Goal: Task Accomplishment & Management: Use online tool/utility

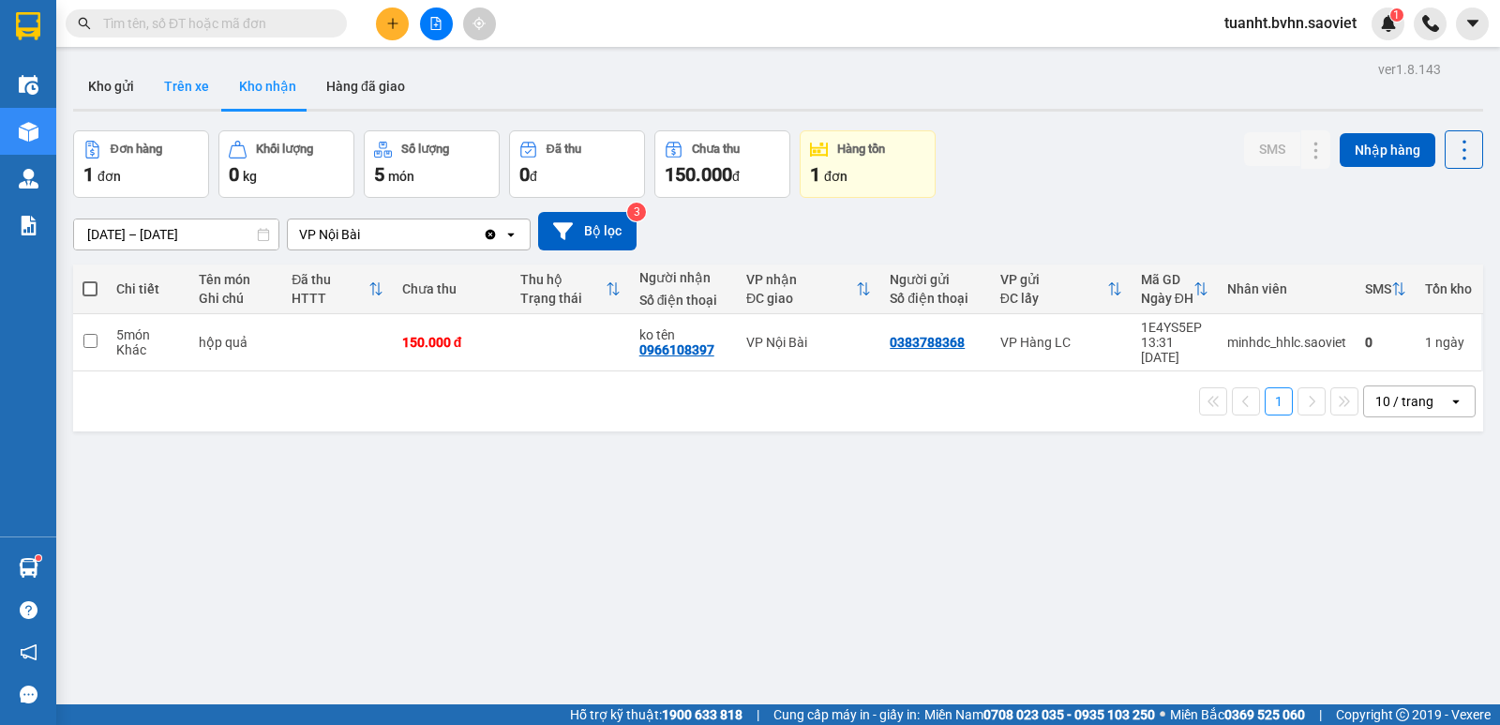
click at [187, 86] on button "Trên xe" at bounding box center [186, 86] width 75 height 45
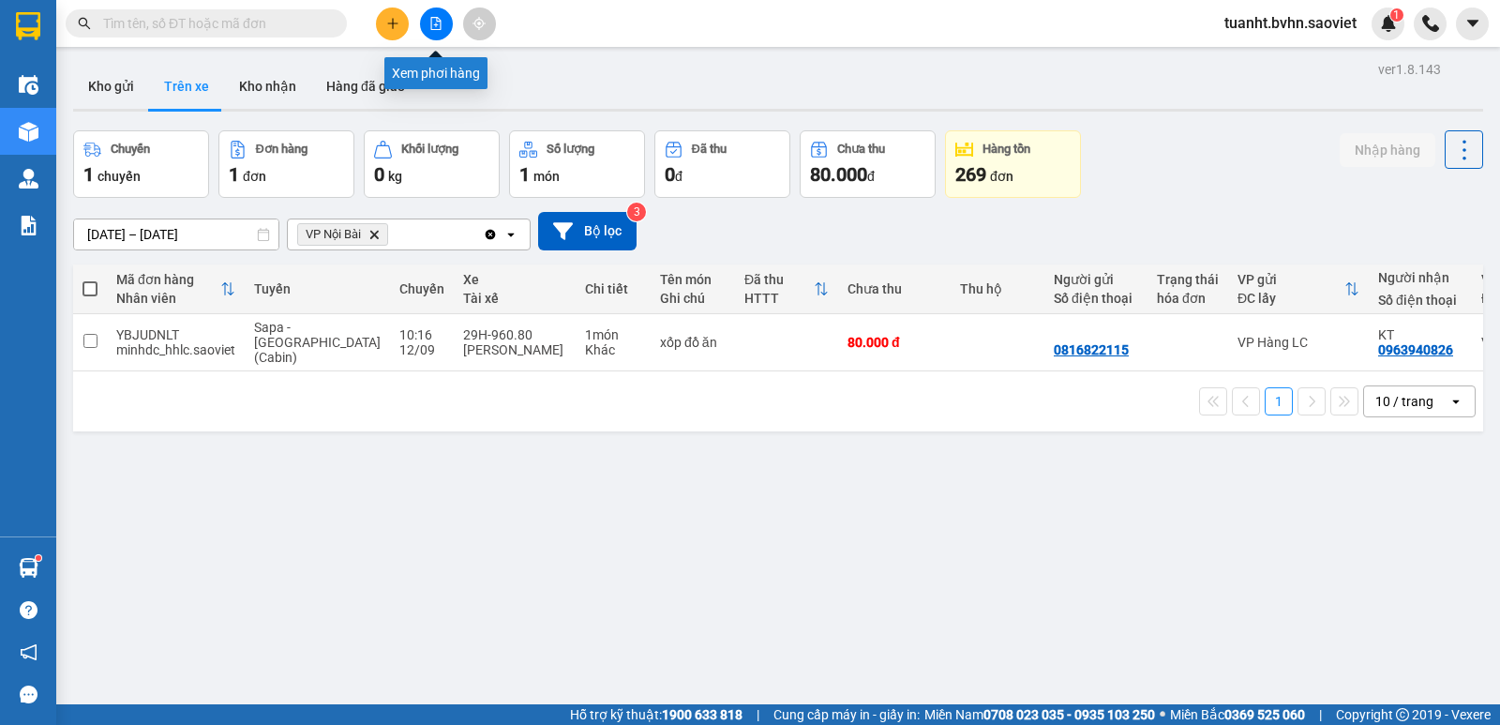
click at [429, 19] on button at bounding box center [436, 24] width 33 height 33
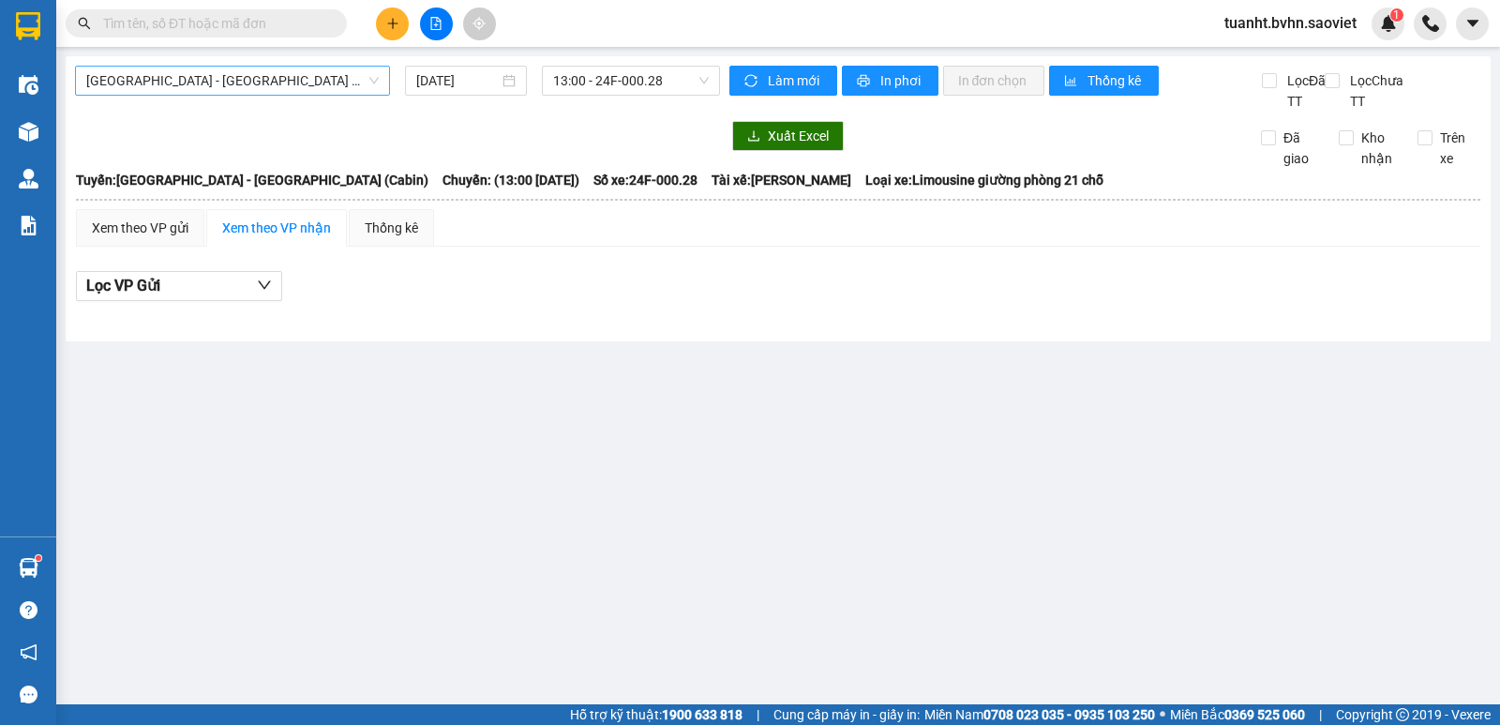
click at [222, 87] on span "[GEOGRAPHIC_DATA] - [GEOGRAPHIC_DATA] (Cabin)" at bounding box center [232, 81] width 293 height 28
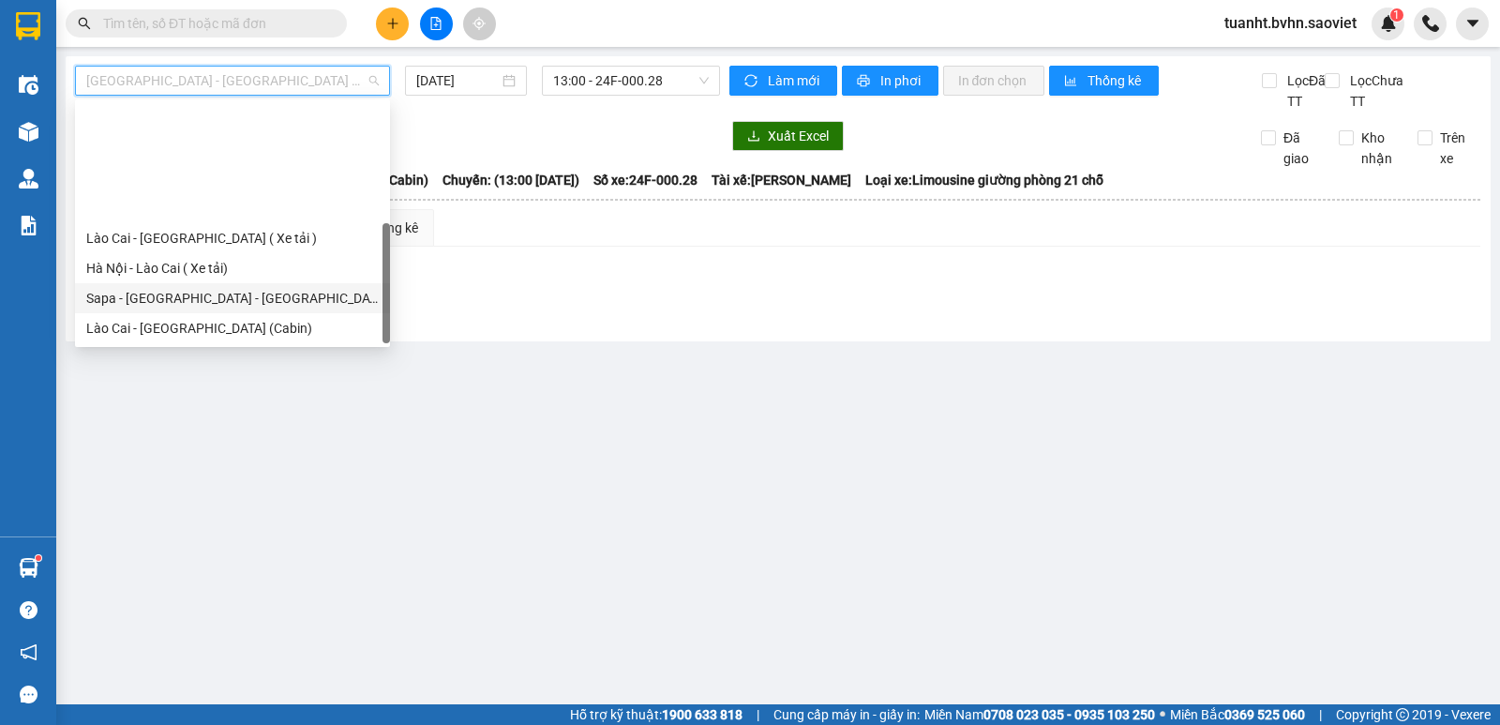
scroll to position [150, 0]
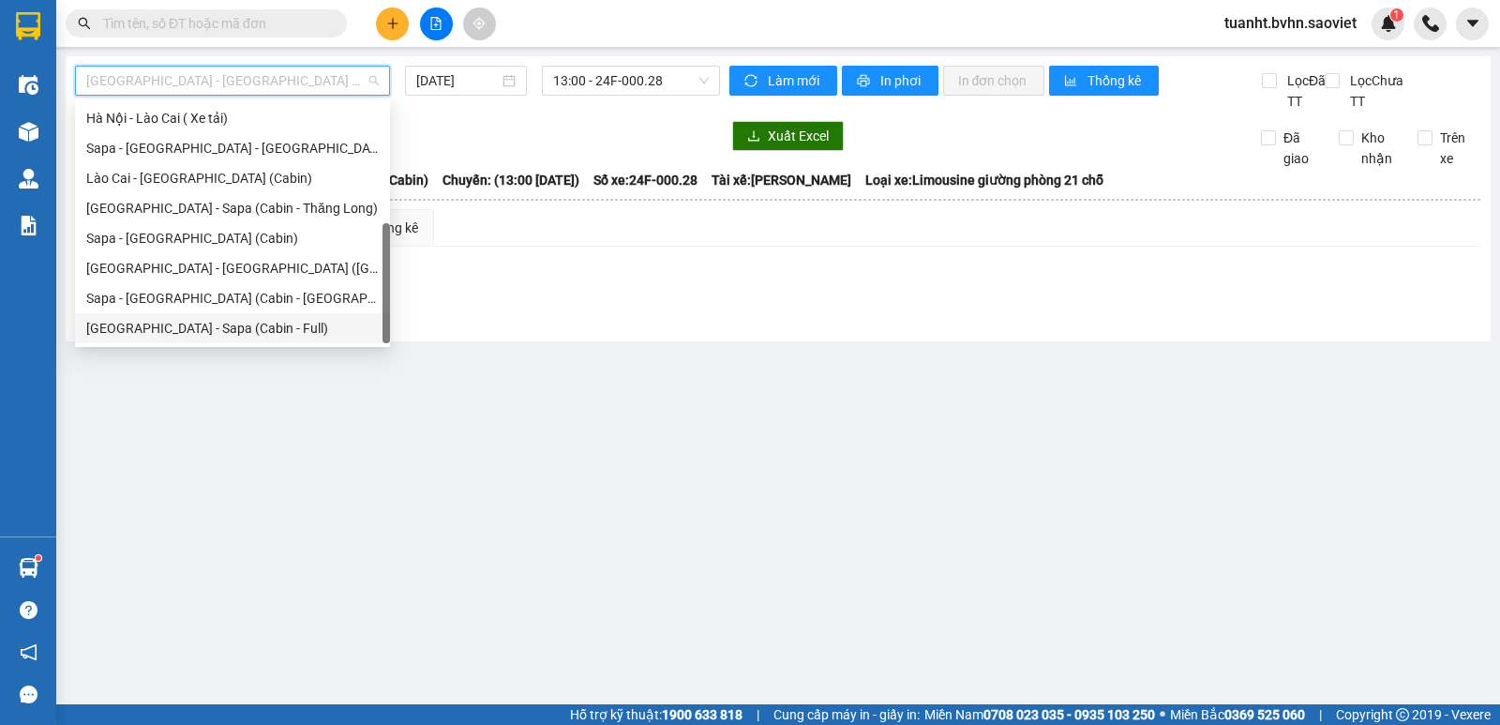
click at [210, 335] on div "[GEOGRAPHIC_DATA] - Sapa (Cabin - Full)" at bounding box center [232, 328] width 293 height 21
type input "[DATE]"
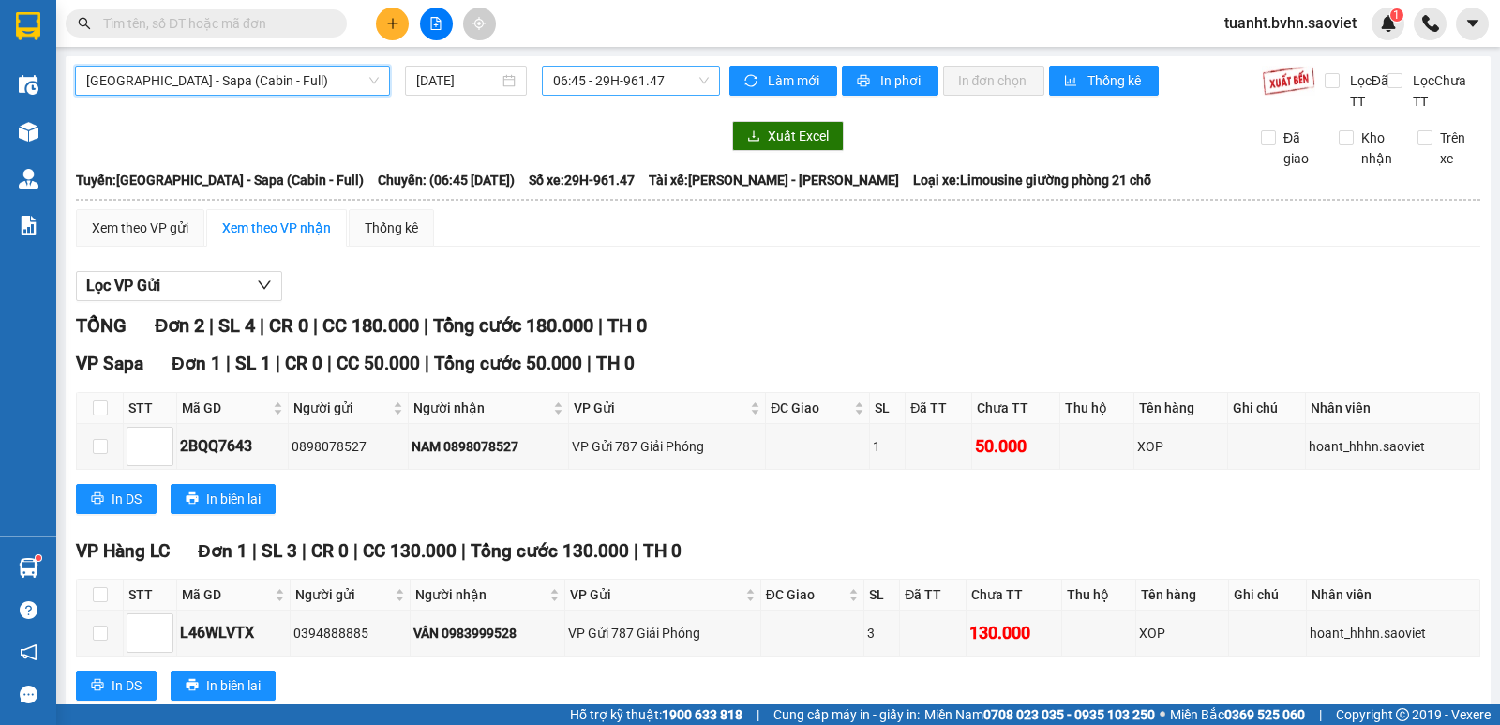
click at [622, 78] on span "06:45 - 29H-961.47" at bounding box center [630, 81] width 155 height 28
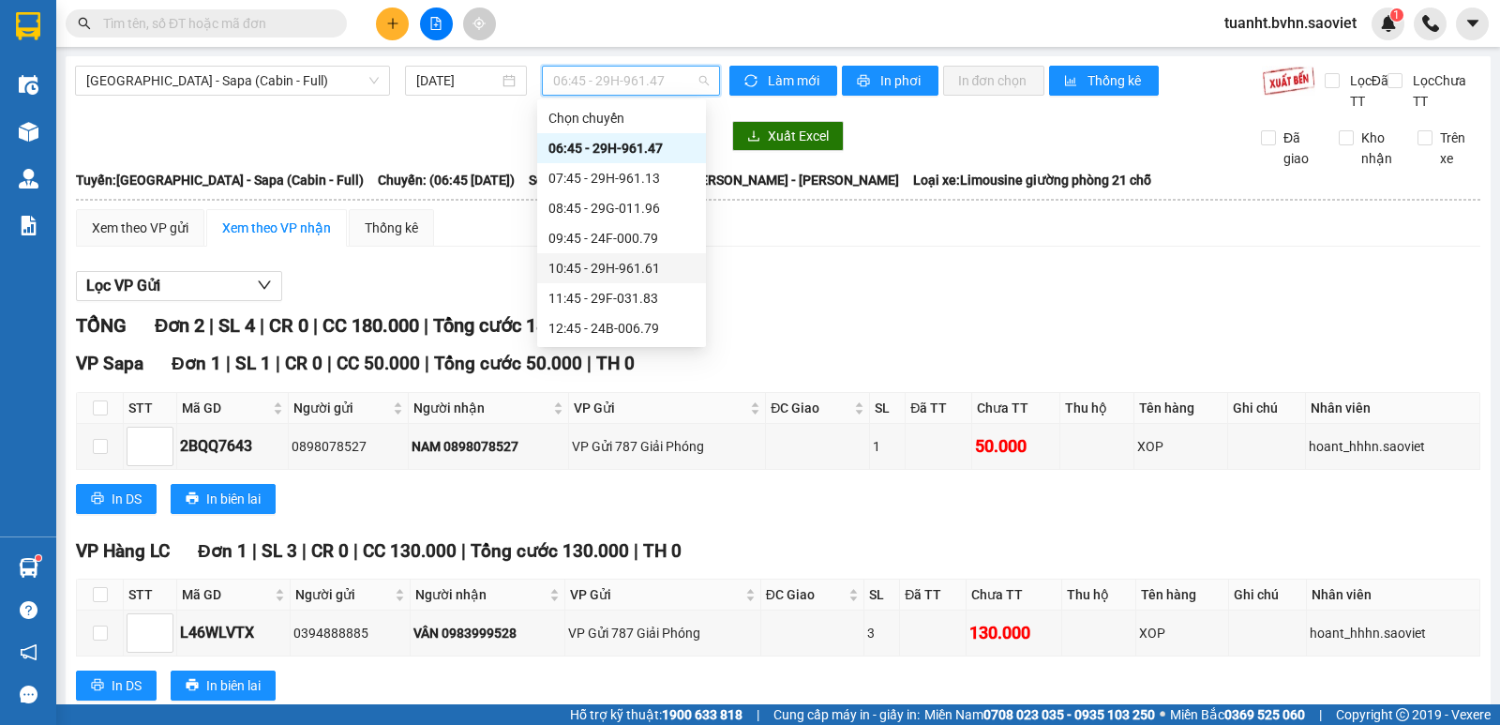
click at [656, 277] on div "10:45 - 29H-961.61" at bounding box center [622, 268] width 146 height 21
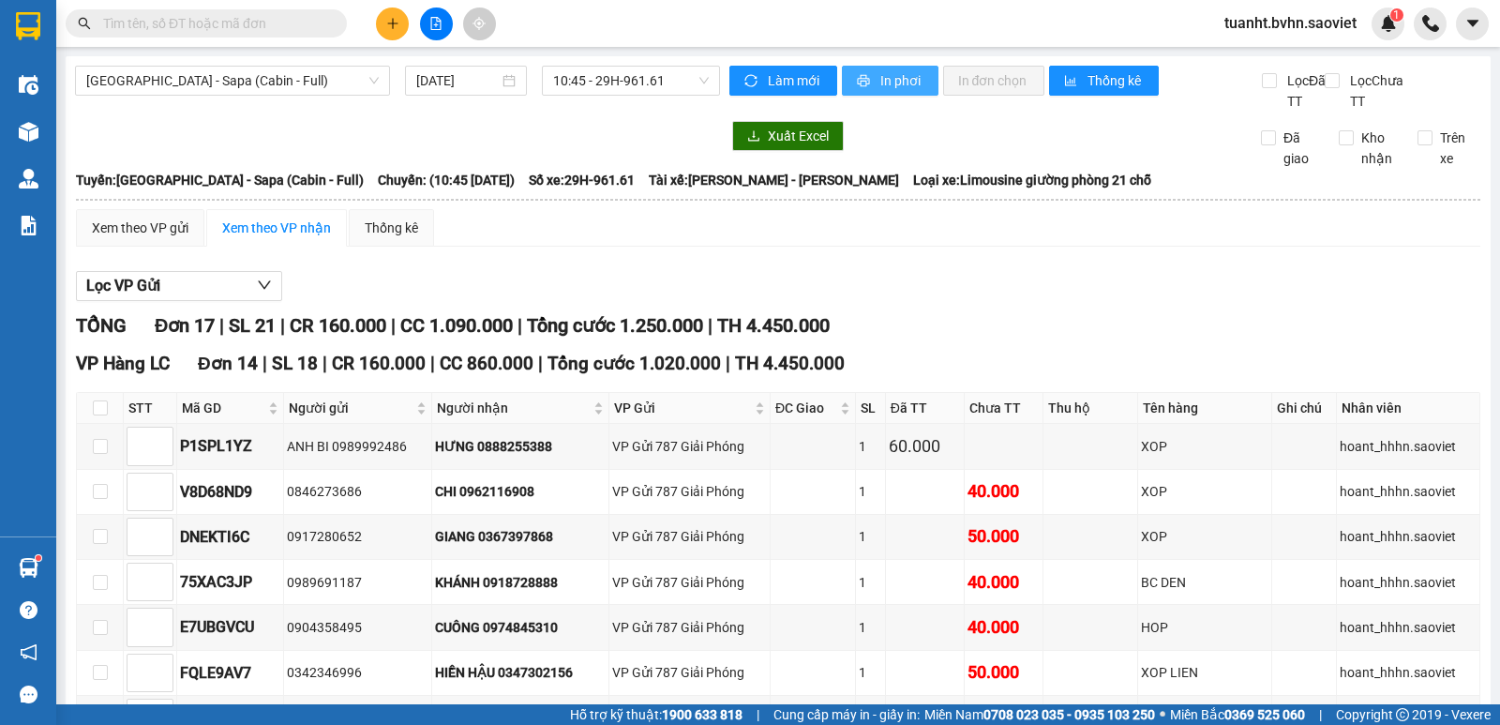
click at [896, 86] on span "In phơi" at bounding box center [902, 80] width 43 height 21
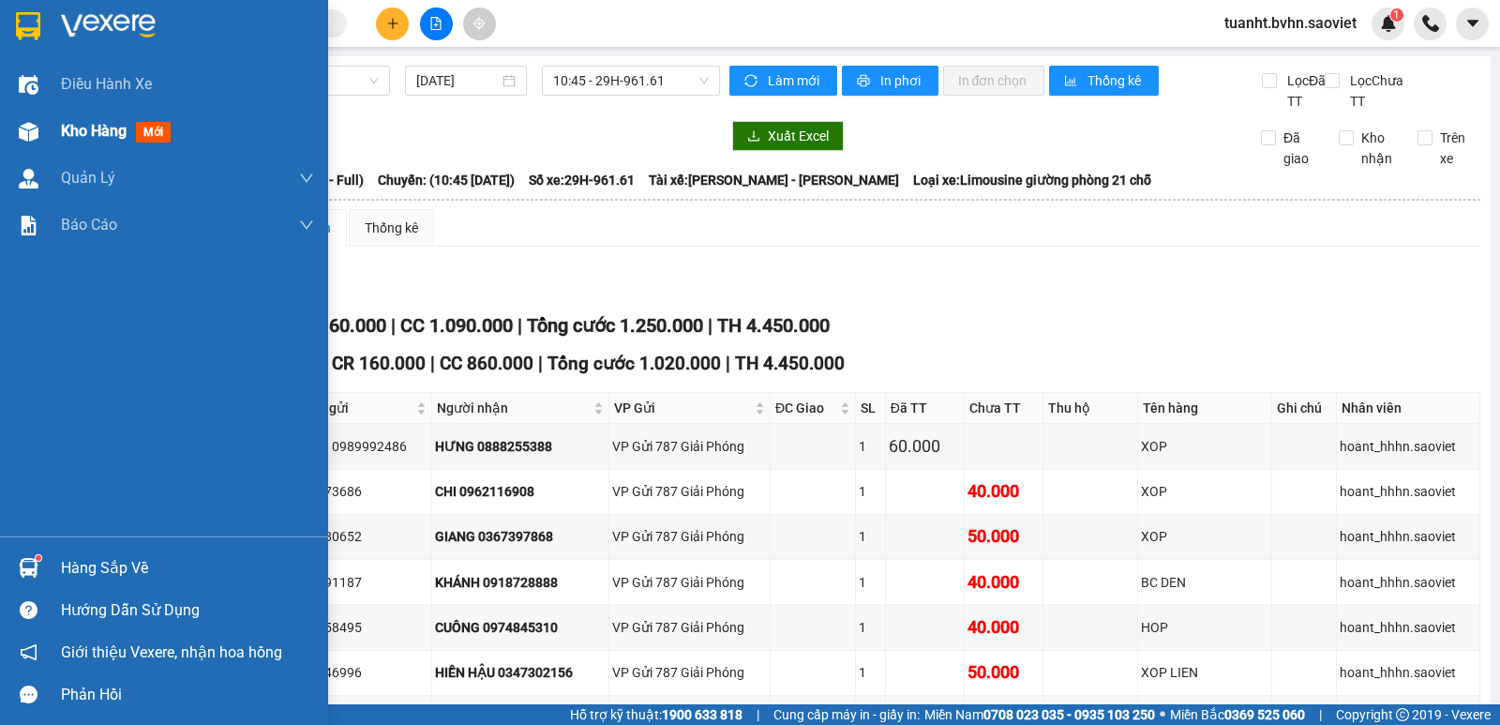
click at [22, 118] on div at bounding box center [28, 131] width 33 height 33
